Goal: Find specific page/section: Find specific page/section

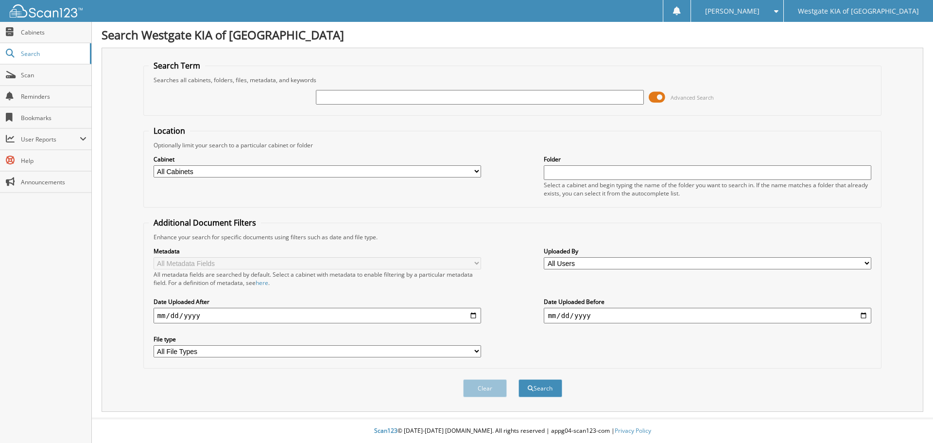
click at [391, 98] on input "text" at bounding box center [480, 97] width 328 height 15
type input "[PERSON_NAME]"
click at [519, 379] on button "Search" at bounding box center [541, 388] width 44 height 18
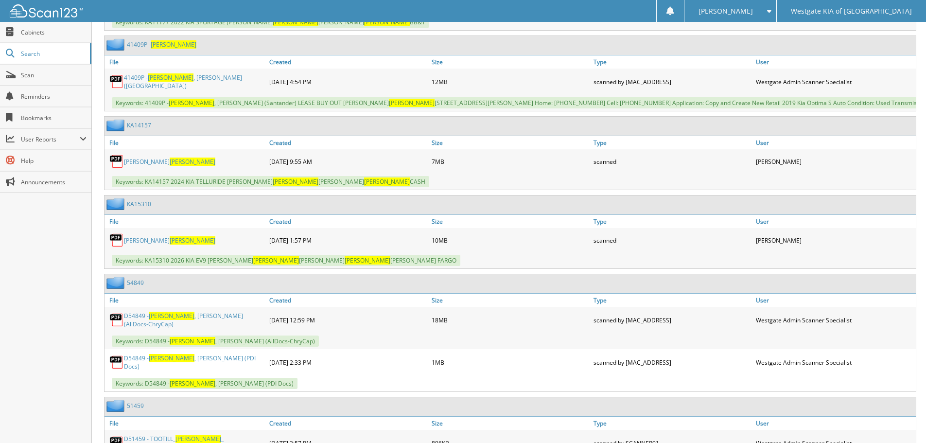
scroll to position [1458, 0]
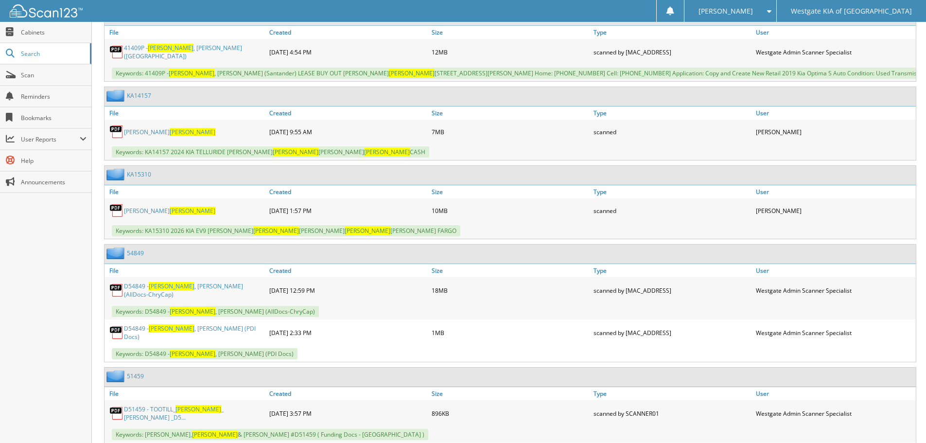
click at [133, 215] on link "[PERSON_NAME]" at bounding box center [169, 211] width 91 height 8
